Goal: Task Accomplishment & Management: Use online tool/utility

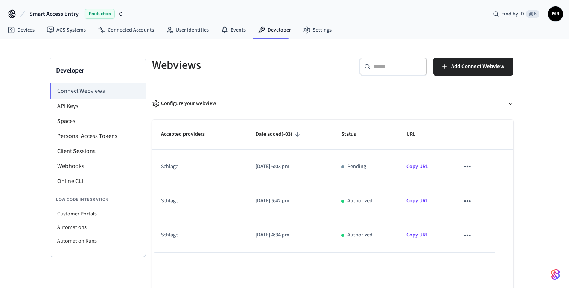
scroll to position [33, 0]
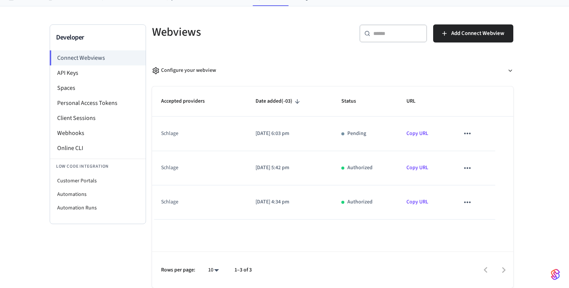
click at [418, 135] on link "Copy URL" at bounding box center [417, 134] width 22 height 8
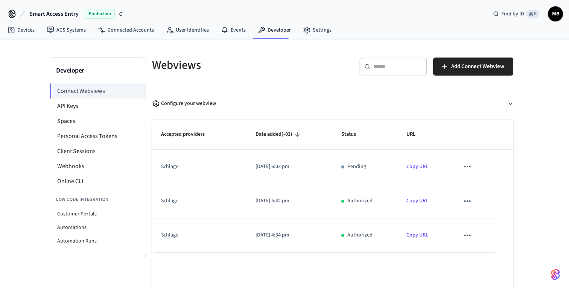
click at [313, 65] on h5 "Webviews" at bounding box center [240, 65] width 176 height 15
